Goal: Information Seeking & Learning: Find specific fact

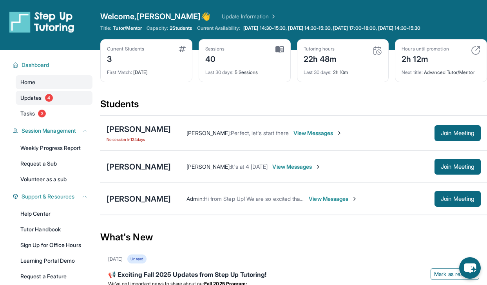
click at [54, 96] on link "Updates 4" at bounding box center [54, 98] width 77 height 14
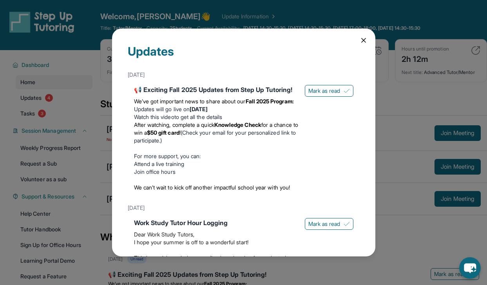
click at [166, 113] on li "Updates will go live [DATE][DATE]" at bounding box center [216, 109] width 165 height 8
click at [161, 145] on li "After watching, complete a quick Knowledge Check for a chance to win a $50 gift…" at bounding box center [216, 133] width 165 height 24
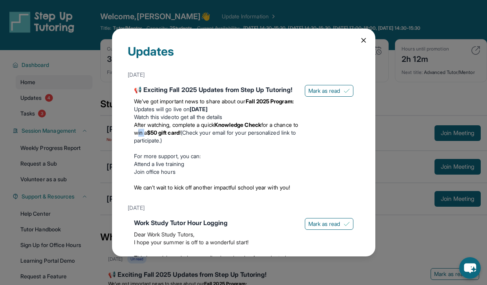
click at [161, 145] on li "After watching, complete a quick Knowledge Check for a chance to win a $50 gift…" at bounding box center [216, 133] width 165 height 24
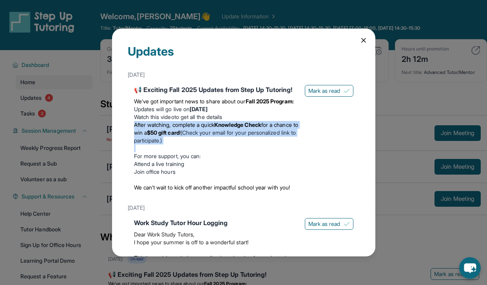
click at [161, 145] on li "After watching, complete a quick Knowledge Check for a chance to win a $50 gift…" at bounding box center [216, 133] width 165 height 24
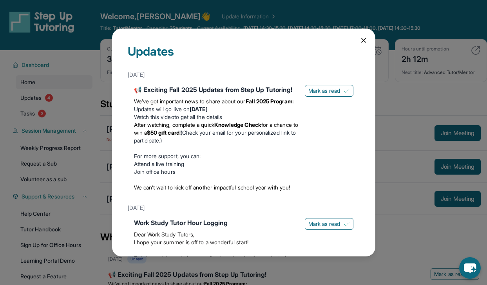
click at [161, 145] on li "After watching, complete a quick Knowledge Check for a chance to win a $50 gift…" at bounding box center [216, 133] width 165 height 24
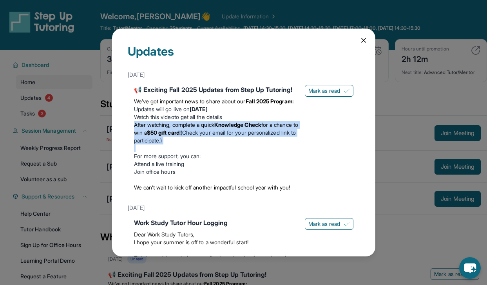
click at [161, 145] on li "After watching, complete a quick Knowledge Check for a chance to win a $50 gift…" at bounding box center [216, 133] width 165 height 24
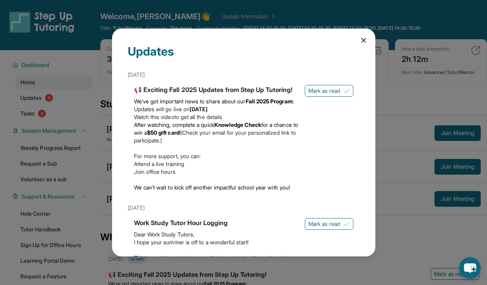
click at [161, 145] on li "After watching, complete a quick Knowledge Check for a chance to win a $50 gift…" at bounding box center [216, 133] width 165 height 24
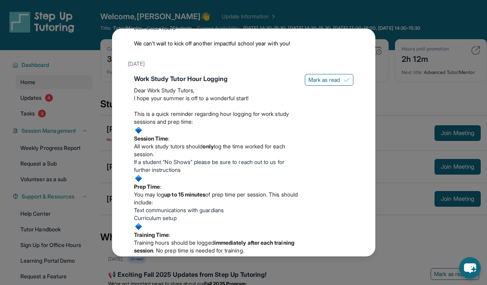
scroll to position [149, 0]
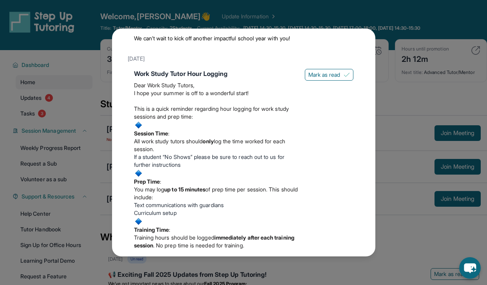
click at [150, 152] on span "log the time worked for each session." at bounding box center [209, 145] width 151 height 15
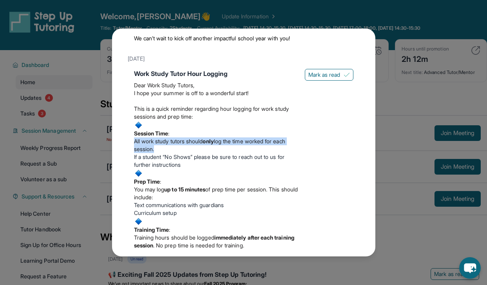
click at [150, 152] on span "log the time worked for each session." at bounding box center [209, 145] width 151 height 15
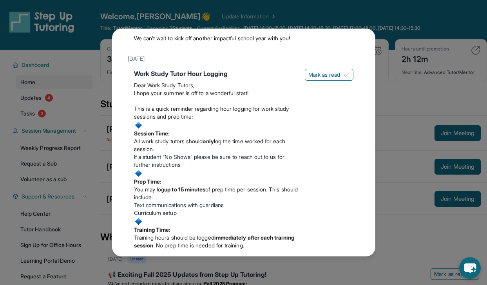
click at [150, 152] on span "log the time worked for each session." at bounding box center [209, 145] width 151 height 15
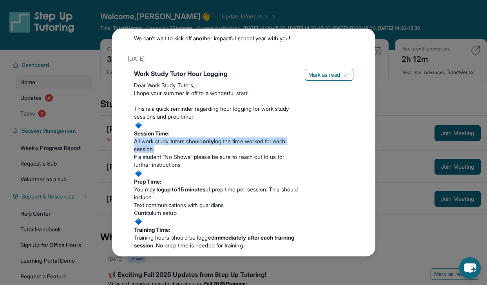
click at [147, 169] on li "If a student “No Shows” please be sure to reach out to us for further instructi…" at bounding box center [216, 161] width 165 height 16
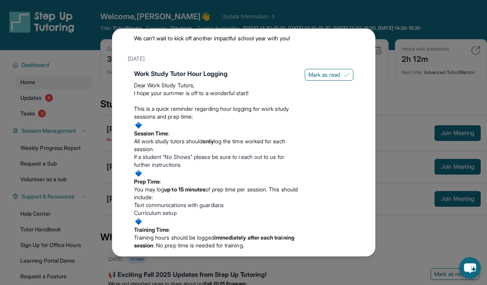
click at [147, 169] on li "If a student “No Shows” please be sure to reach out to us for further instructi…" at bounding box center [216, 161] width 165 height 16
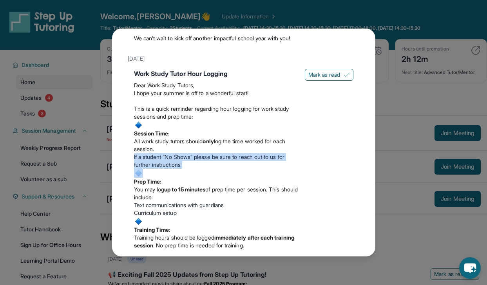
click at [147, 178] on span at bounding box center [216, 173] width 165 height 9
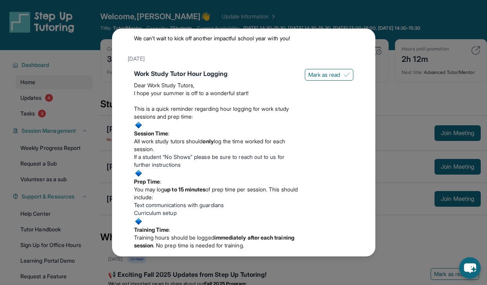
click at [147, 178] on span at bounding box center [216, 173] width 165 height 9
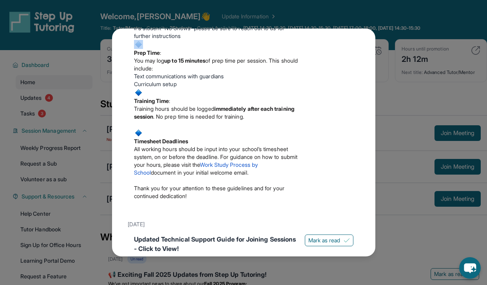
scroll to position [279, 0]
click at [174, 49] on span at bounding box center [216, 44] width 165 height 9
click at [165, 63] on span "You may log" at bounding box center [149, 60] width 31 height 7
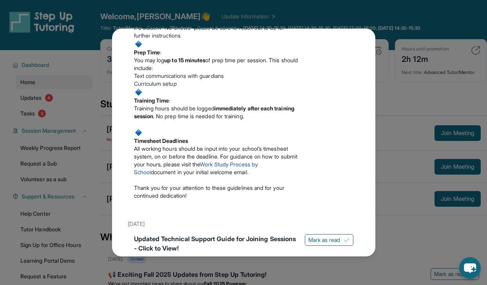
click at [165, 63] on span "You may log" at bounding box center [149, 60] width 31 height 7
click at [160, 79] on span "Text communications with guardians" at bounding box center [179, 76] width 90 height 7
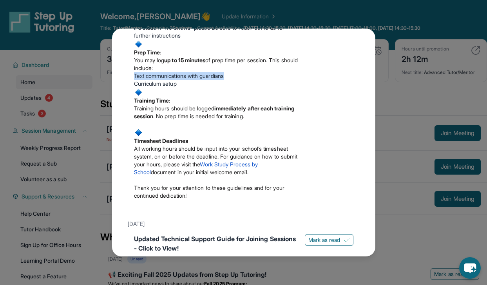
click at [156, 87] on span "Curriculum setup" at bounding box center [155, 83] width 43 height 7
click at [152, 120] on strong "immediately after each training session" at bounding box center [214, 112] width 160 height 15
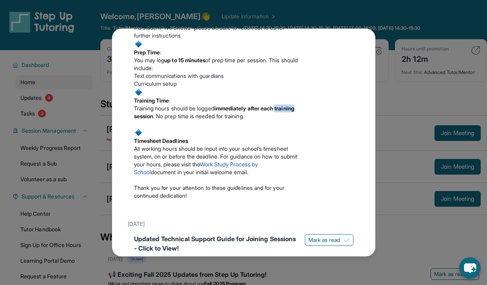
click at [152, 120] on strong "immediately after each training session" at bounding box center [214, 112] width 160 height 15
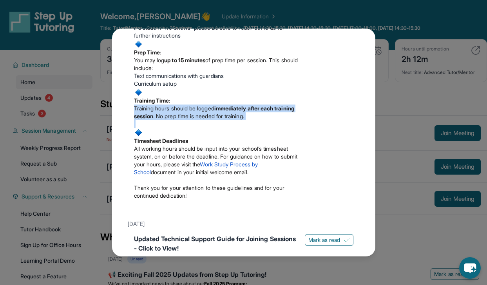
click at [152, 120] on strong "immediately after each training session" at bounding box center [214, 112] width 160 height 15
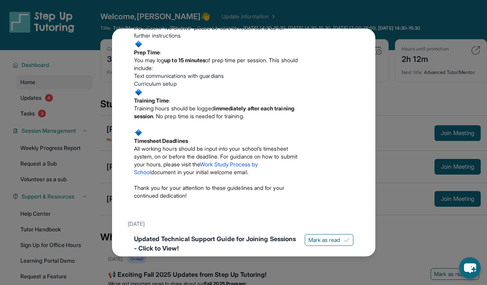
click at [152, 120] on strong "immediately after each training session" at bounding box center [214, 112] width 160 height 15
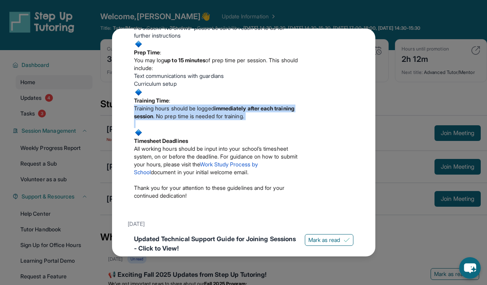
click at [152, 176] on p "All working hours should be input into your school’s timesheet system, on or be…" at bounding box center [216, 160] width 165 height 31
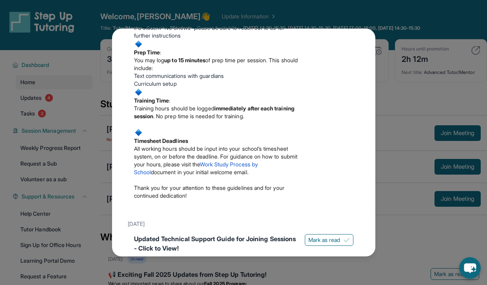
click at [152, 176] on p "All working hours should be input into your school’s timesheet system, on or be…" at bounding box center [216, 160] width 165 height 31
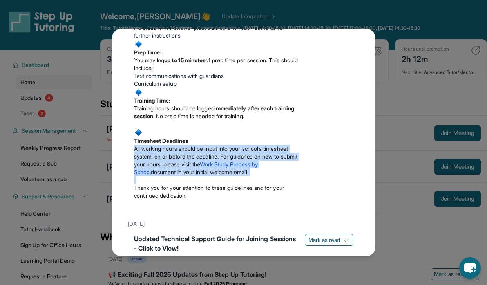
click at [152, 176] on p "All working hours should be input into your school’s timesheet system, on or be…" at bounding box center [216, 160] width 165 height 31
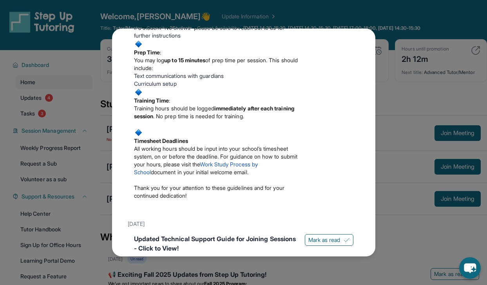
click at [152, 176] on p "All working hours should be input into your school’s timesheet system, on or be…" at bounding box center [216, 160] width 165 height 31
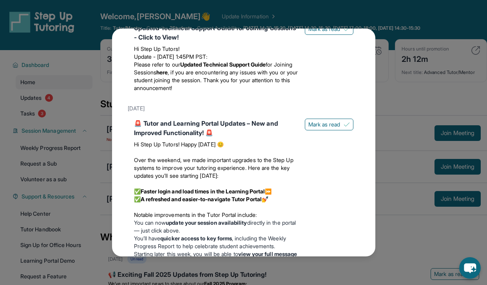
scroll to position [507, 0]
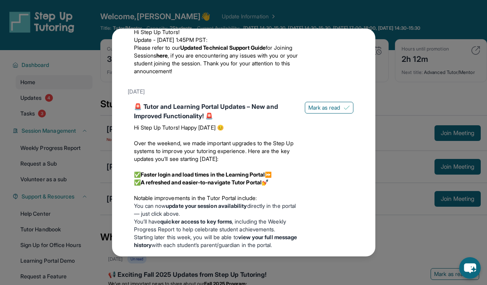
click at [387, 184] on div "Updates [DATE] 📢 Exciting Fall 2025 Updates from Step Up Tutoring! We’ve got im…" at bounding box center [243, 142] width 487 height 285
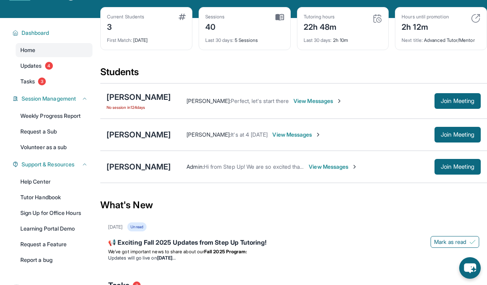
scroll to position [36, 0]
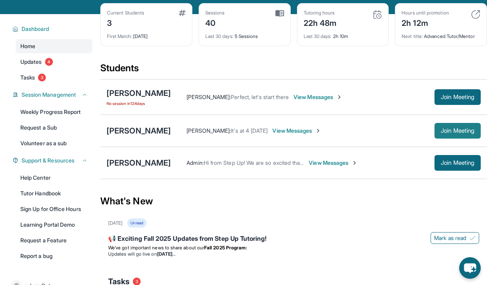
click at [439, 134] on button "Join Meeting" at bounding box center [458, 131] width 46 height 16
click at [284, 131] on span "View Messages" at bounding box center [296, 131] width 49 height 8
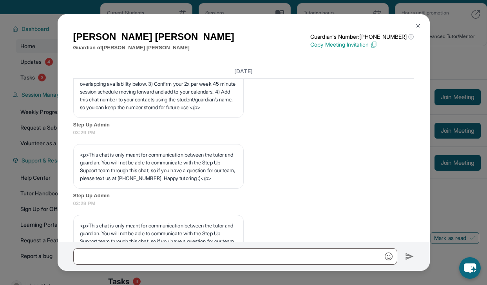
scroll to position [0, 0]
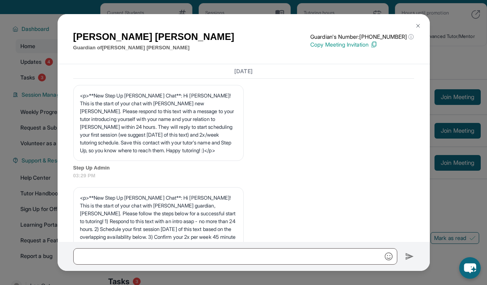
click at [418, 24] on img at bounding box center [418, 26] width 6 height 6
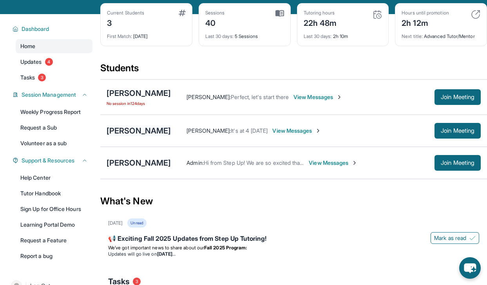
click at [133, 134] on div "[PERSON_NAME]" at bounding box center [139, 130] width 64 height 11
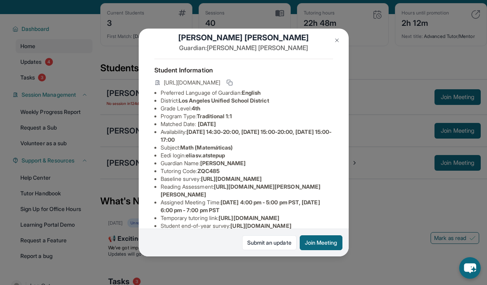
scroll to position [18, 0]
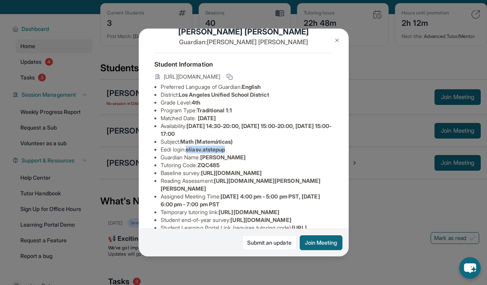
drag, startPoint x: 189, startPoint y: 155, endPoint x: 249, endPoint y: 152, distance: 59.3
click at [249, 154] on li "Eedi login : [PERSON_NAME].atstepup" at bounding box center [247, 150] width 172 height 8
copy span "eliasv.atstepup"
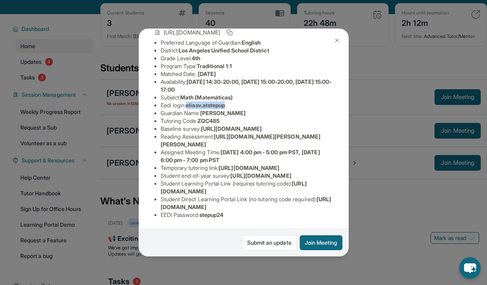
scroll to position [152, 0]
drag, startPoint x: 204, startPoint y: 209, endPoint x: 240, endPoint y: 211, distance: 36.1
click at [240, 211] on li "EEDI Password : stepup24" at bounding box center [247, 215] width 172 height 8
copy span "stepup24"
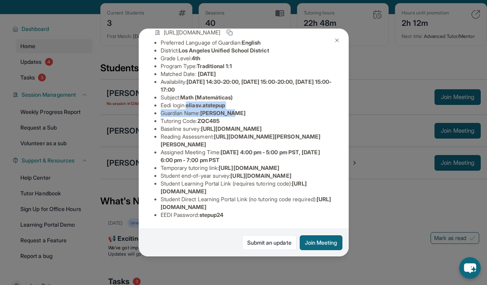
drag, startPoint x: 190, startPoint y: 71, endPoint x: 234, endPoint y: 76, distance: 44.5
click at [234, 76] on ul "Preferred Language of Guardian: English District: [GEOGRAPHIC_DATA] Unified Sch…" at bounding box center [243, 129] width 179 height 180
click at [234, 109] on li "Guardian Name : [PERSON_NAME]" at bounding box center [247, 113] width 172 height 8
drag, startPoint x: 190, startPoint y: 72, endPoint x: 236, endPoint y: 70, distance: 46.3
click at [236, 102] on li "Eedi login : [PERSON_NAME].atstepup" at bounding box center [247, 106] width 172 height 8
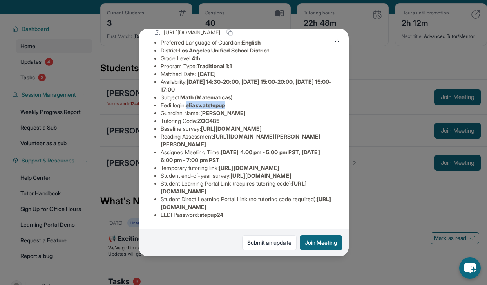
copy span "eliasv.atstepup"
drag, startPoint x: 203, startPoint y: 210, endPoint x: 234, endPoint y: 210, distance: 30.6
click at [234, 211] on li "EEDI Password : stepup24" at bounding box center [247, 215] width 172 height 8
copy span "stepup24"
